Goal: Task Accomplishment & Management: Manage account settings

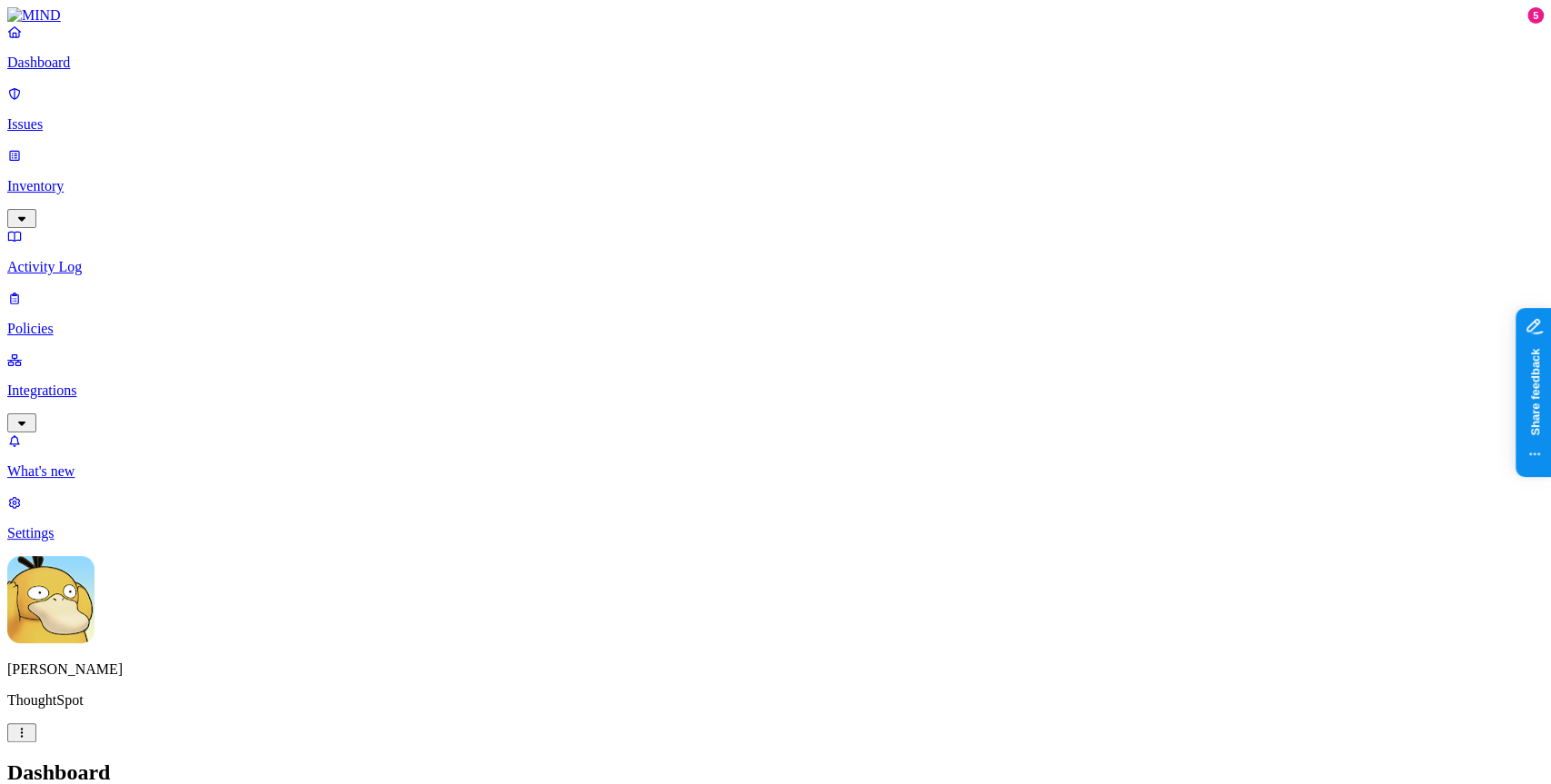
drag, startPoint x: 79, startPoint y: 236, endPoint x: 127, endPoint y: 357, distance: 130.2
click at [80, 382] on p "Integrations" at bounding box center [776, 390] width 1537 height 16
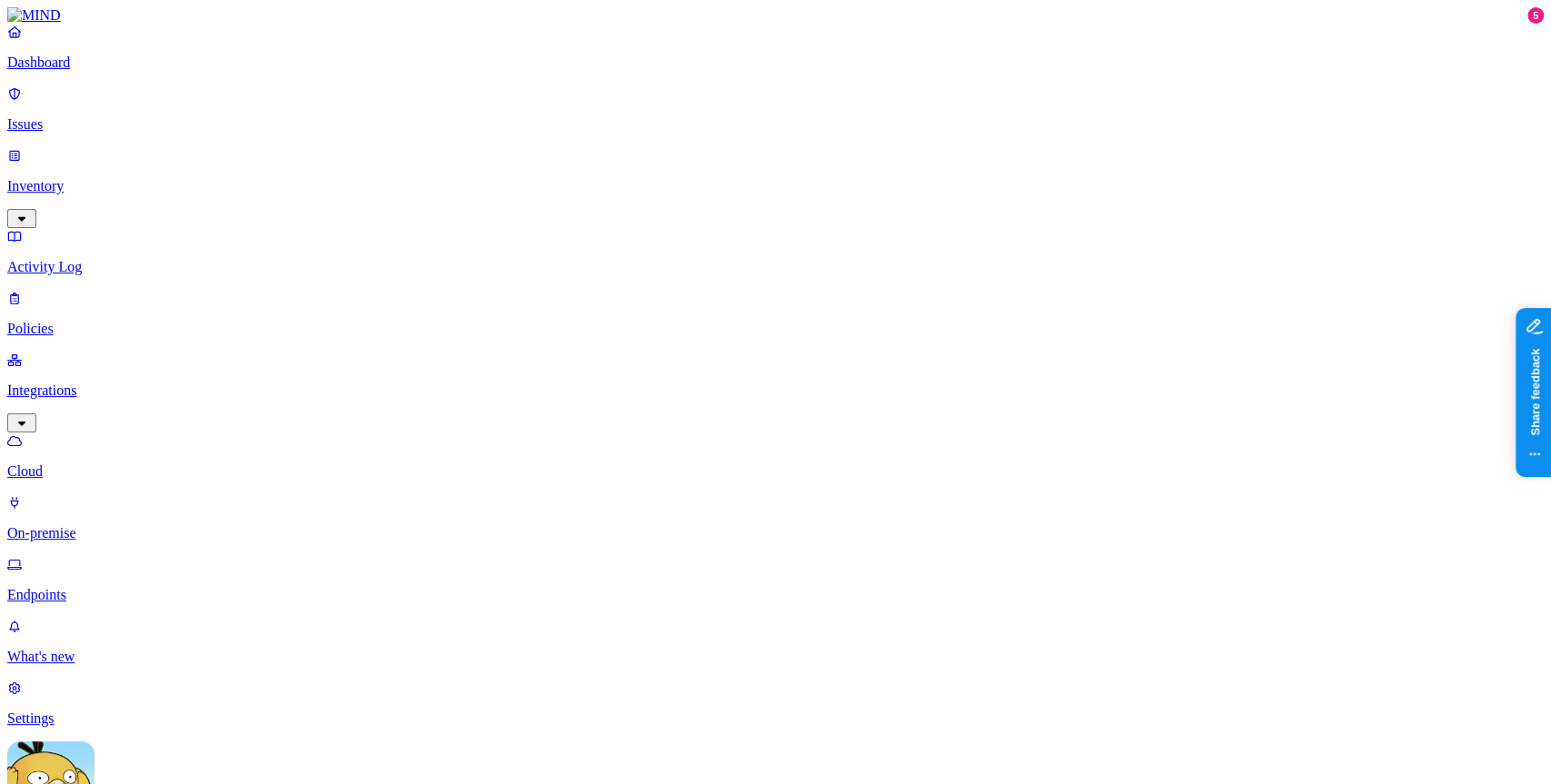
click at [147, 587] on p "Endpoints" at bounding box center [776, 594] width 1537 height 16
click at [137, 665] on link "What's new" at bounding box center [776, 641] width 1537 height 48
click at [122, 116] on p "Issues" at bounding box center [776, 124] width 1537 height 16
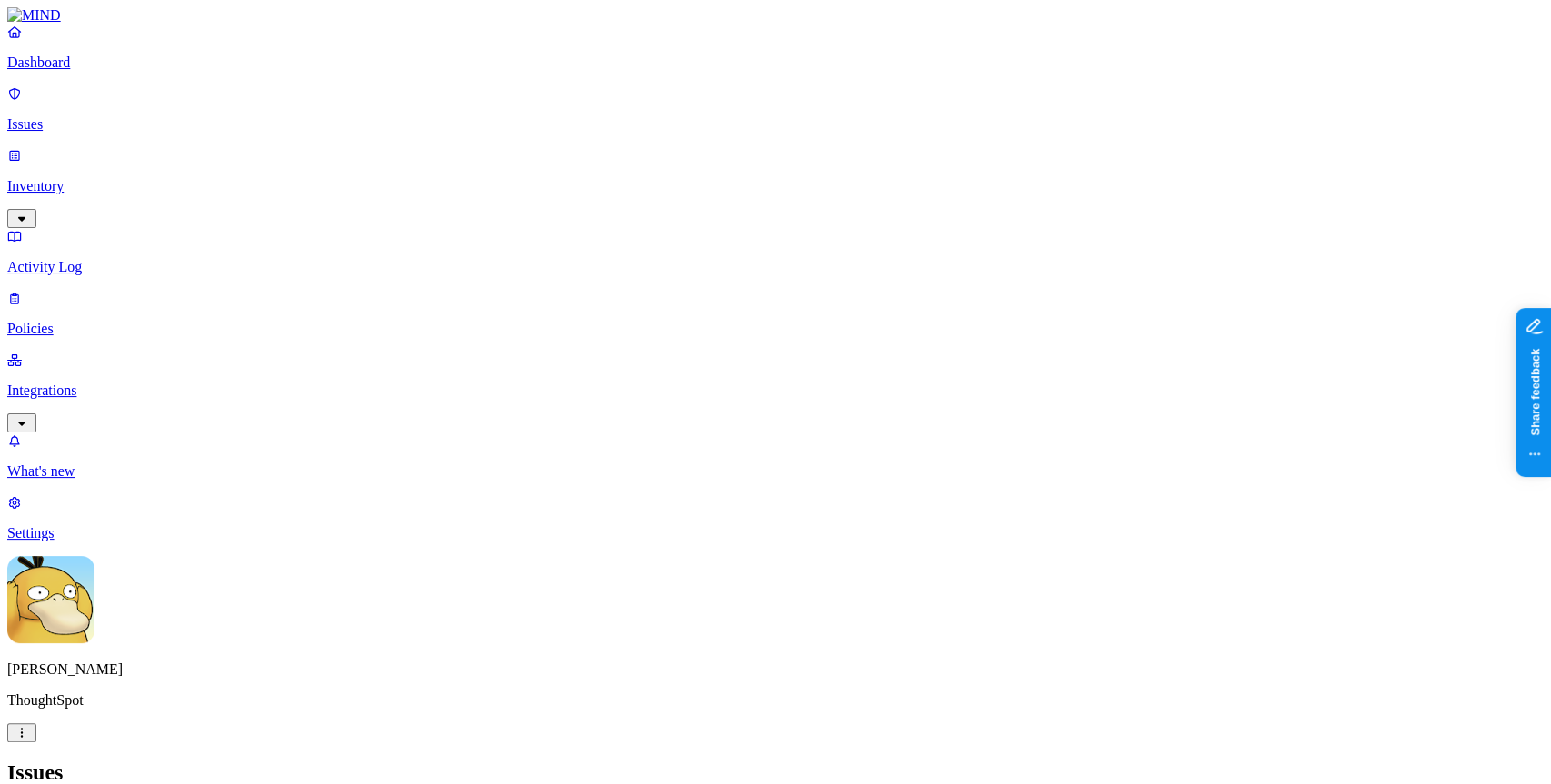
click at [833, 760] on h2 "Issues" at bounding box center [776, 772] width 1537 height 25
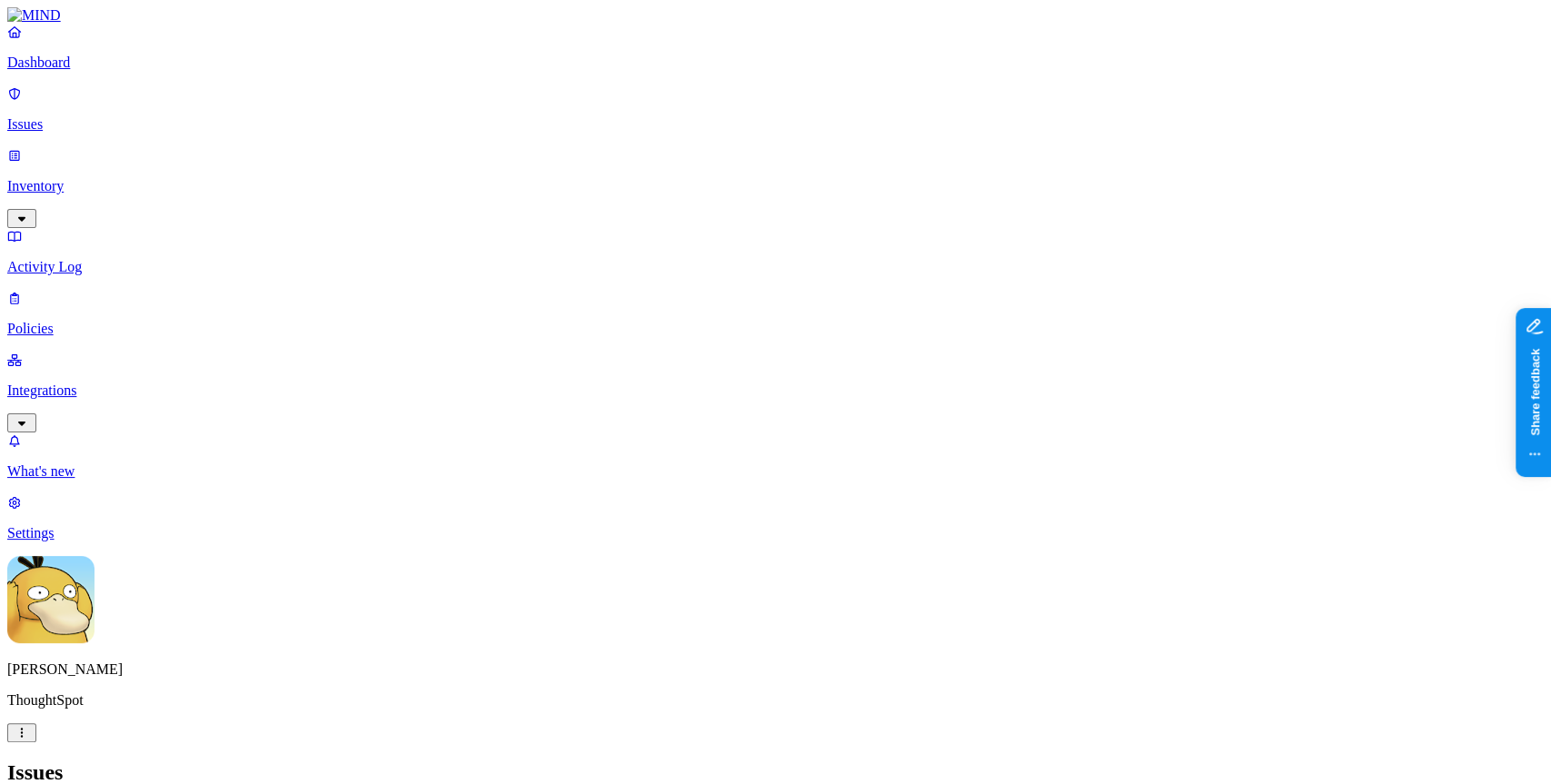
scroll to position [169, 0]
